Goal: Task Accomplishment & Management: Use online tool/utility

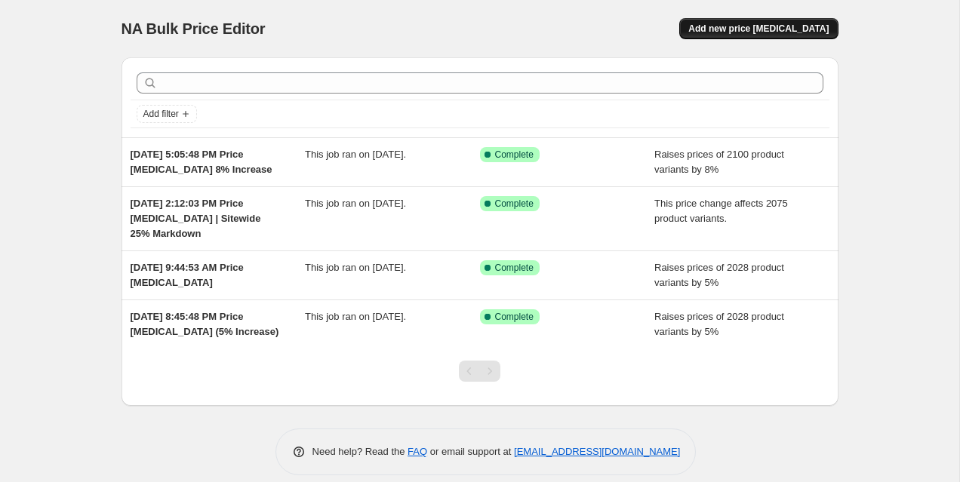
click at [733, 25] on span "Add new price [MEDICAL_DATA]" at bounding box center [758, 29] width 140 height 12
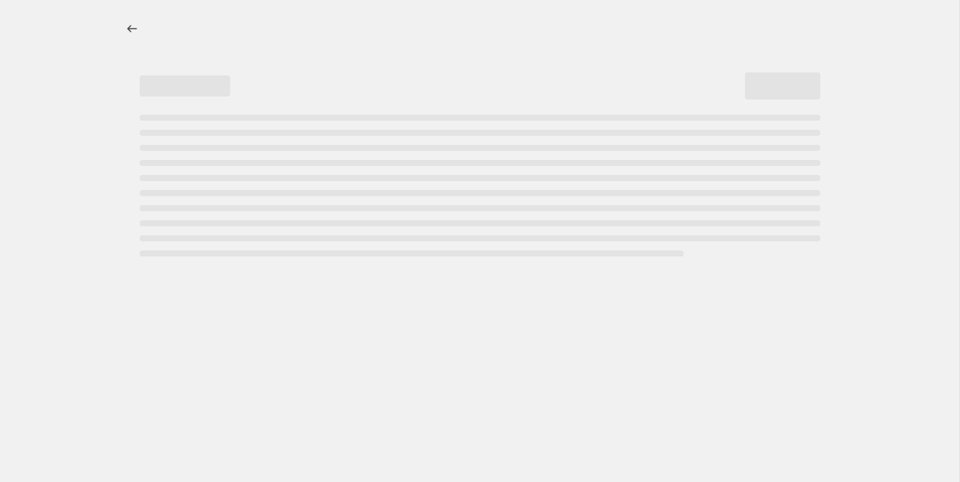
select select "percentage"
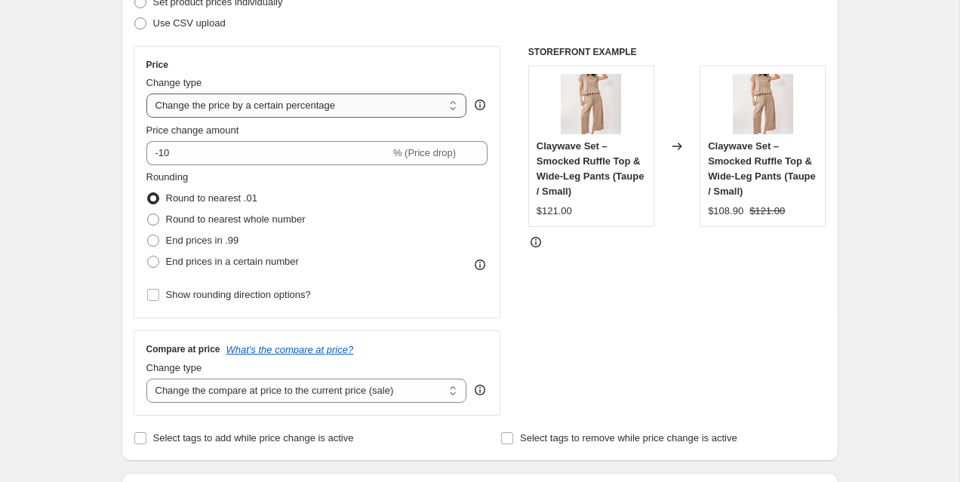
scroll to position [233, 0]
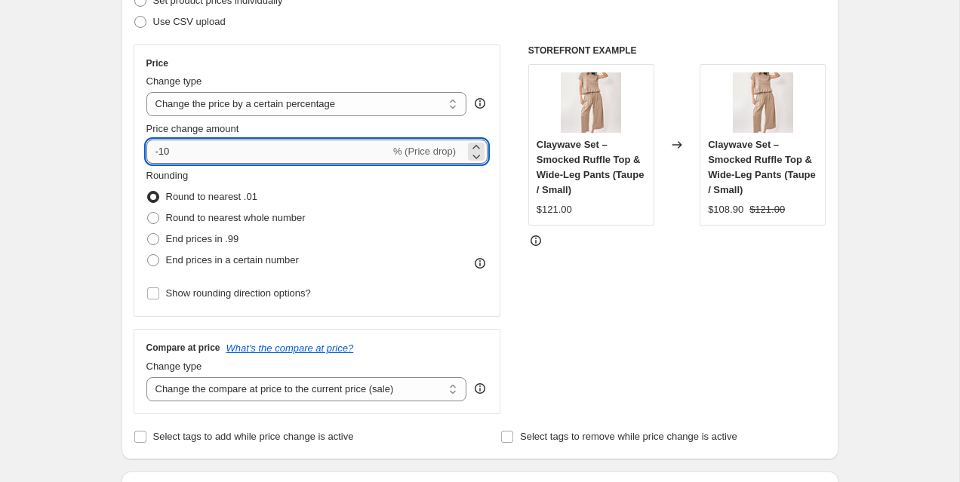
click at [358, 152] on input "-10" at bounding box center [268, 152] width 244 height 24
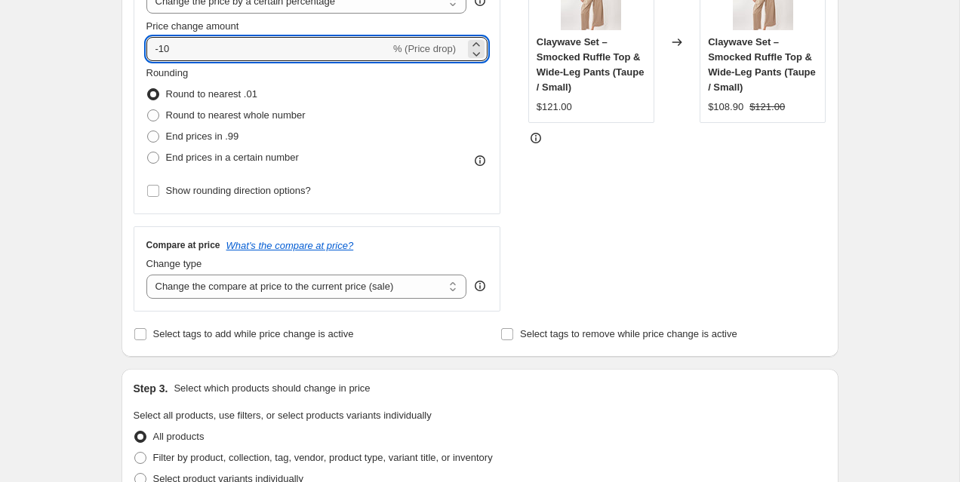
scroll to position [324, 0]
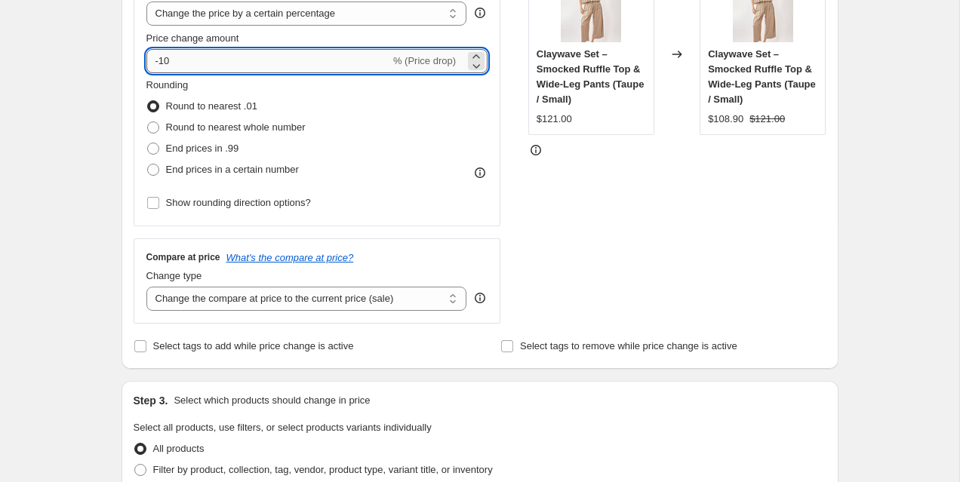
type input "-1"
type input "-25"
click at [583, 199] on div "STOREFRONT EXAMPLE Claywave Set – Smocked Ruffle Top & Wide-Leg Pants (Taupe / …" at bounding box center [677, 139] width 298 height 370
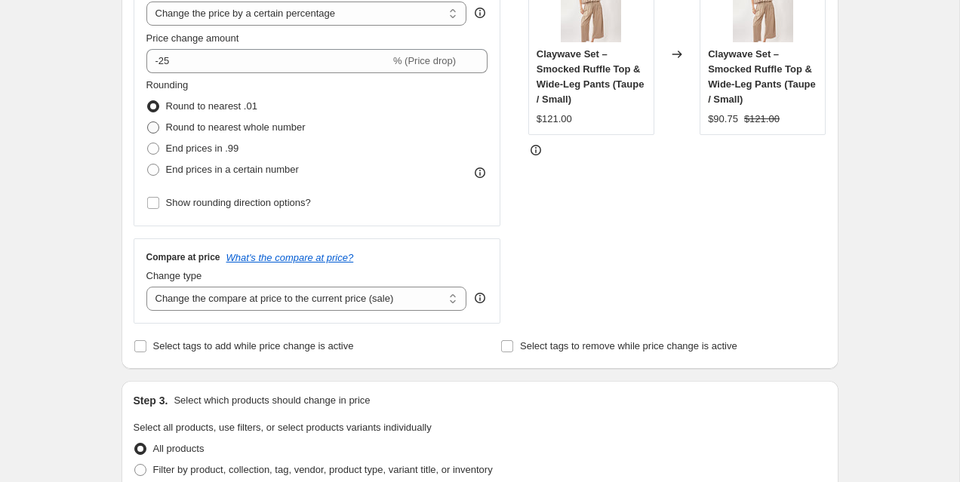
click at [260, 130] on span "Round to nearest whole number" at bounding box center [236, 126] width 140 height 11
click at [148, 122] on input "Round to nearest whole number" at bounding box center [147, 121] width 1 height 1
radio input "true"
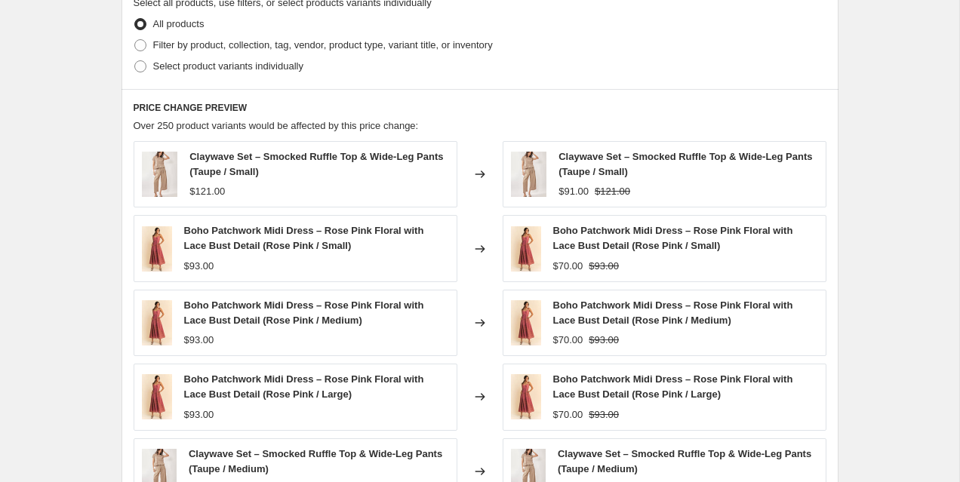
scroll to position [1050, 0]
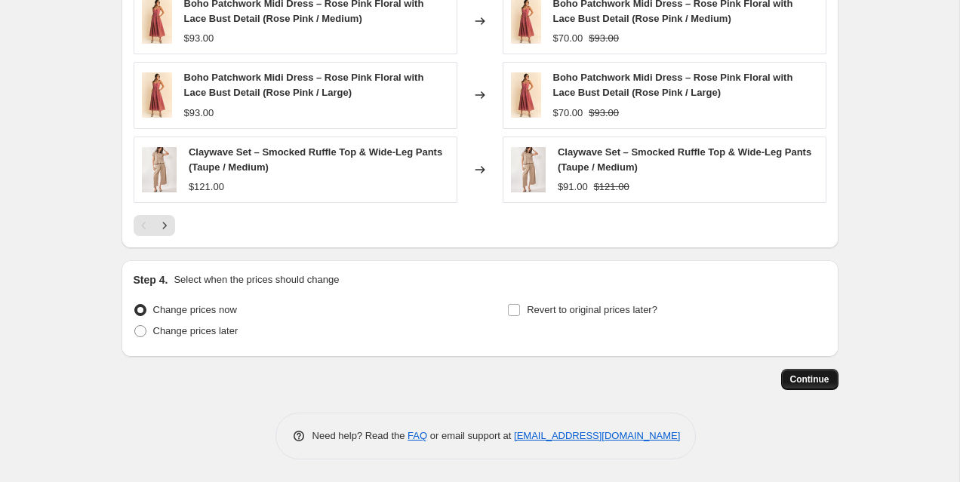
click at [820, 380] on span "Continue" at bounding box center [809, 379] width 39 height 12
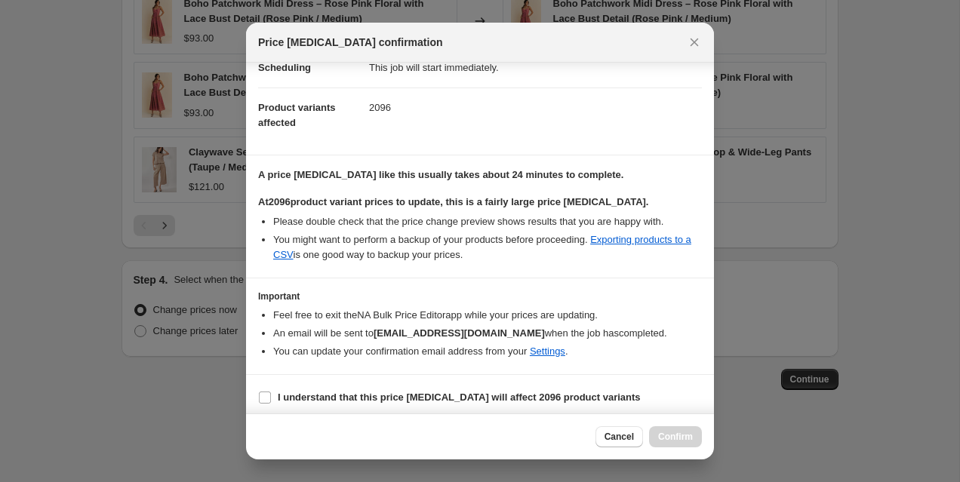
scroll to position [143, 0]
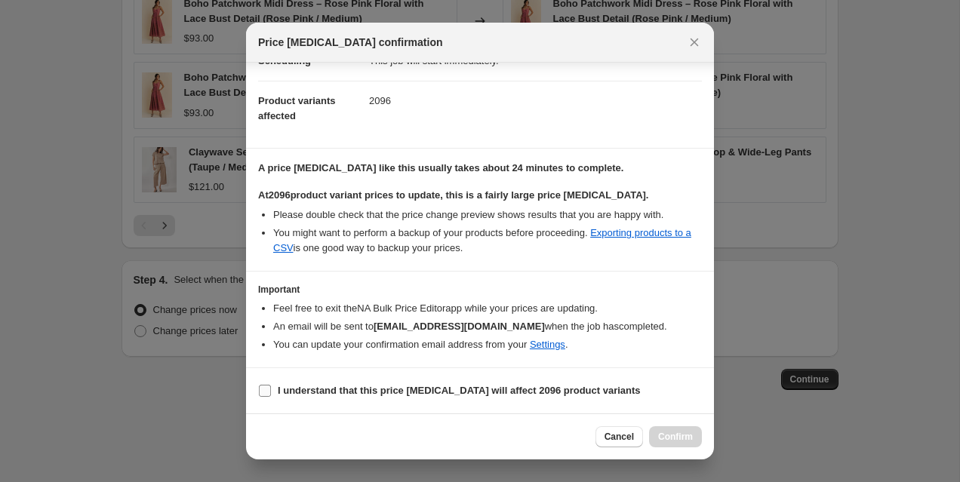
click at [430, 386] on b "I understand that this price change job will affect 2096 product variants" at bounding box center [459, 390] width 363 height 11
click at [271, 386] on input "I understand that this price change job will affect 2096 product variants" at bounding box center [265, 391] width 12 height 12
checkbox input "true"
click at [702, 435] on div "Cancel Confirm" at bounding box center [480, 436] width 468 height 46
click at [693, 39] on icon "Close" at bounding box center [694, 42] width 15 height 15
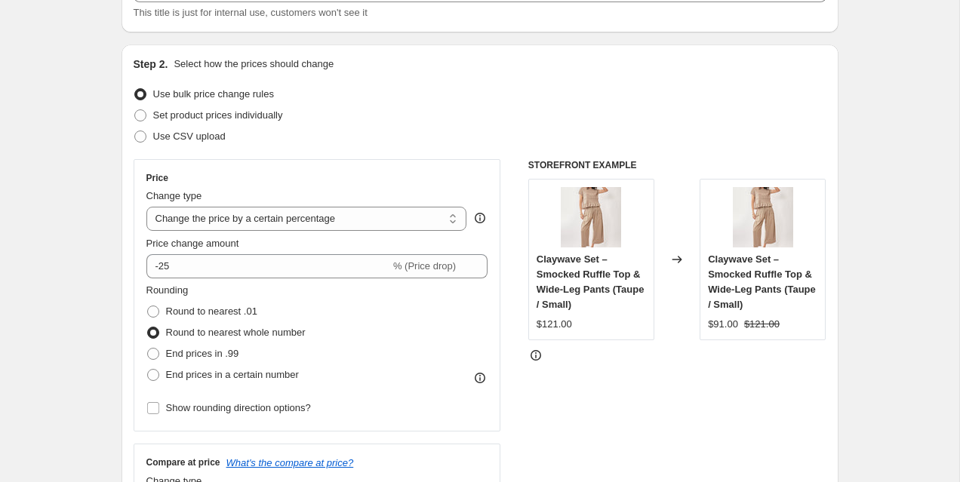
scroll to position [0, 0]
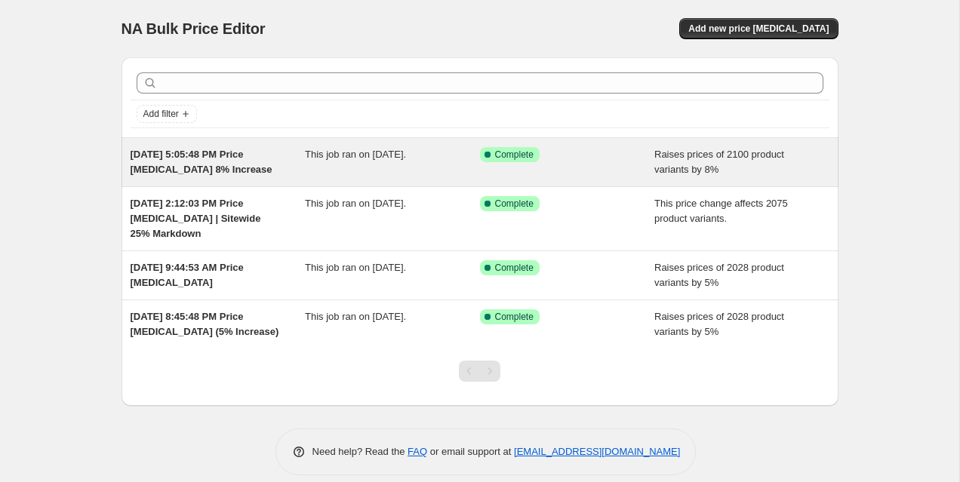
click at [601, 162] on div "Success Complete Complete" at bounding box center [567, 162] width 175 height 30
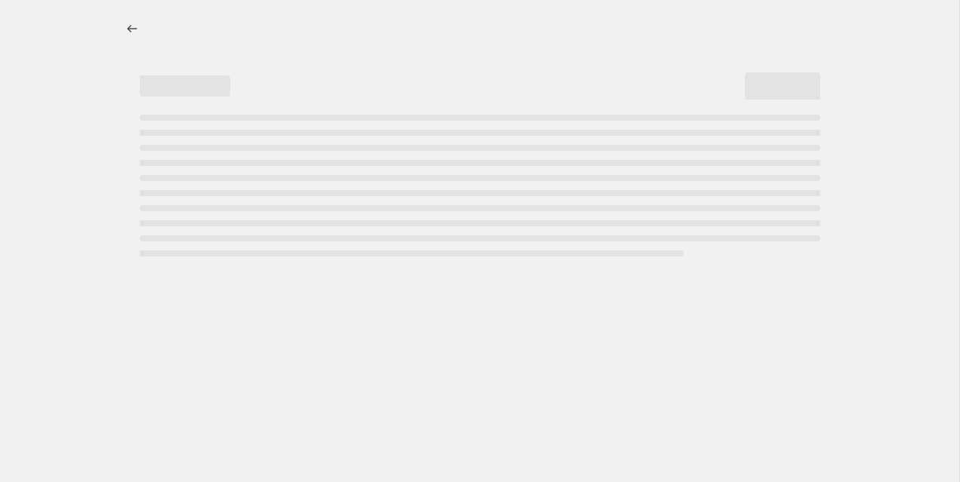
select select "percentage"
select select "no_change"
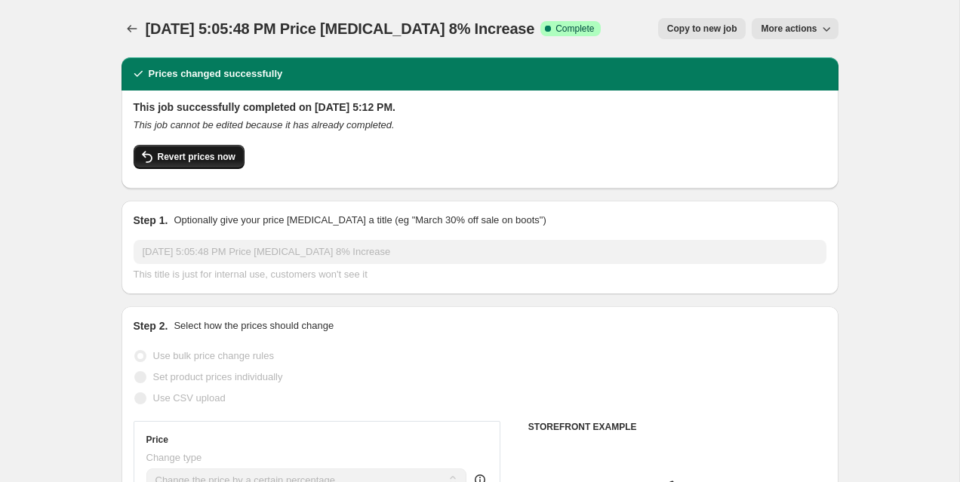
click at [228, 158] on span "Revert prices now" at bounding box center [197, 157] width 78 height 12
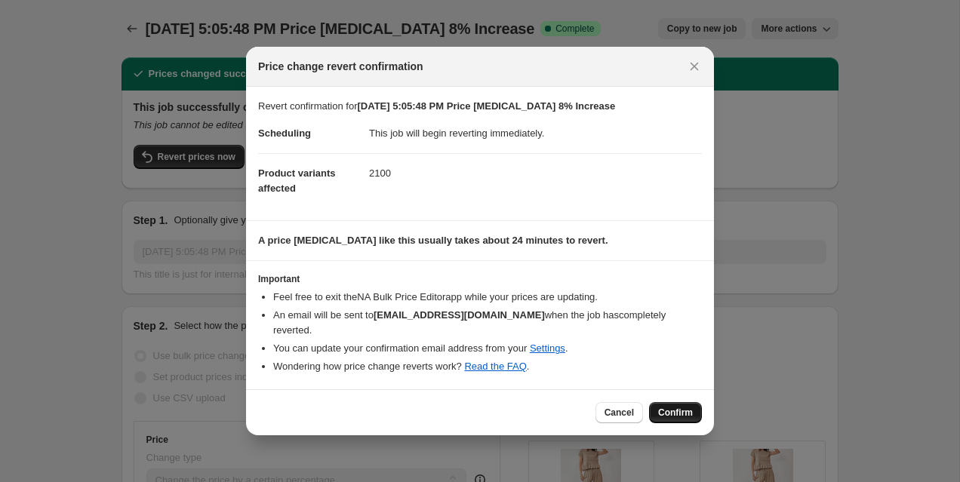
click at [678, 412] on button "Confirm" at bounding box center [675, 412] width 53 height 21
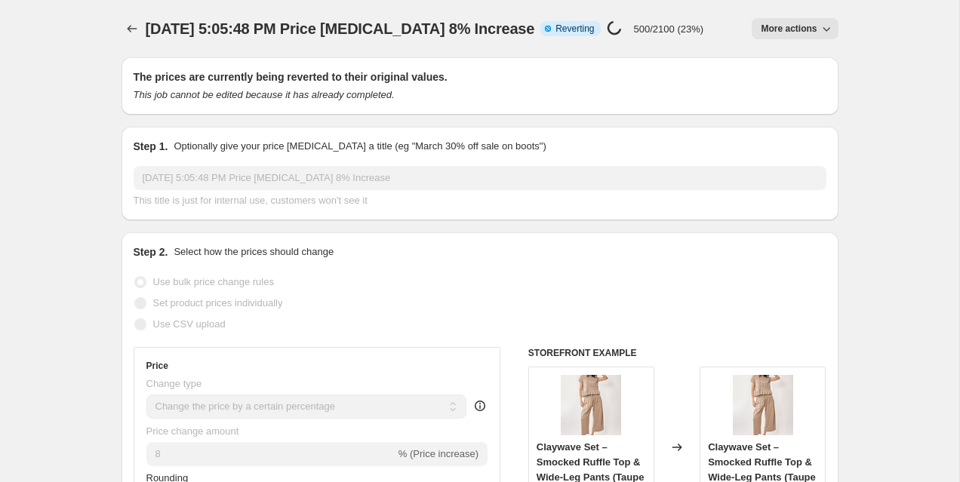
scroll to position [20, 0]
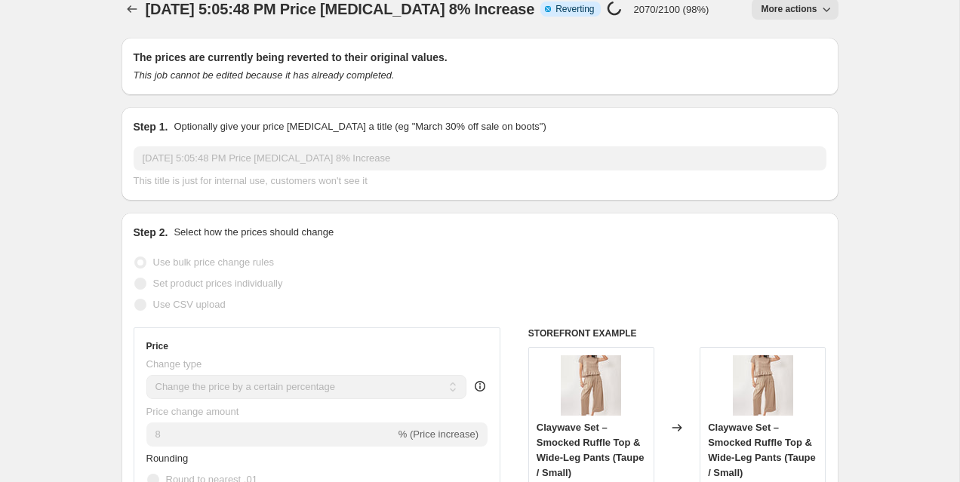
select select "percentage"
select select "no_change"
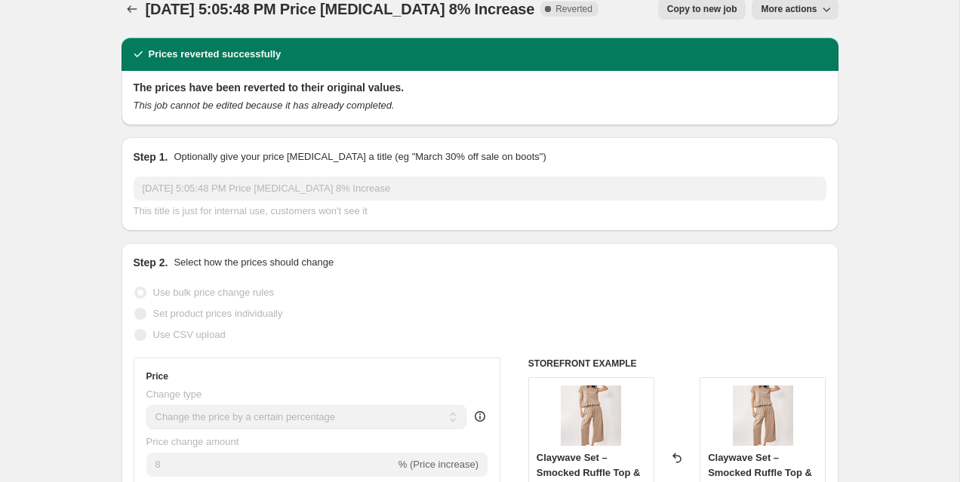
scroll to position [0, 0]
